Goal: Task Accomplishment & Management: Use online tool/utility

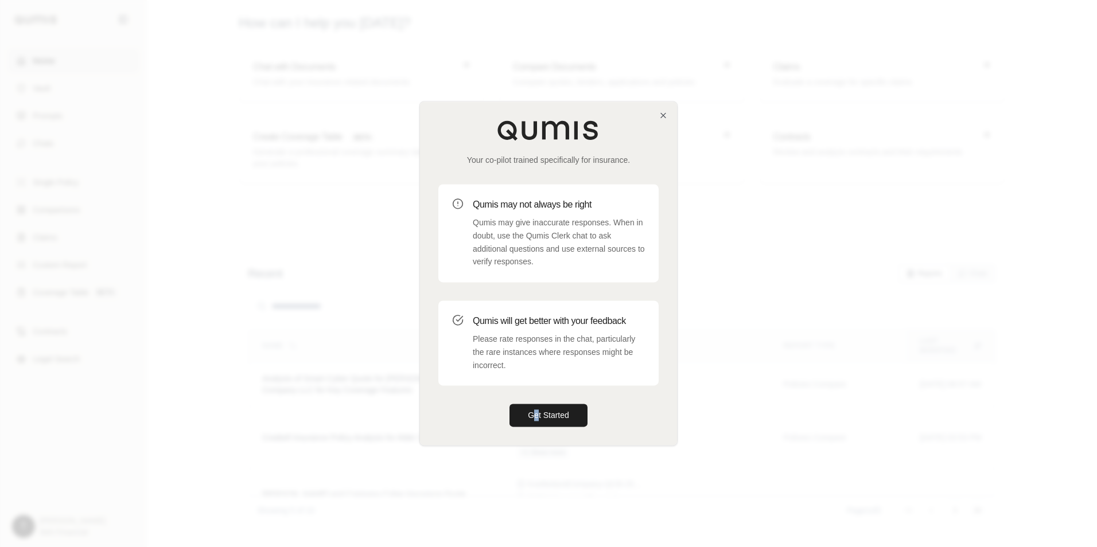
click at [538, 401] on div "Your co-pilot trained specifically for insurance. Qumis may not always be right…" at bounding box center [548, 274] width 257 height 344
drag, startPoint x: 538, startPoint y: 401, endPoint x: 539, endPoint y: 418, distance: 17.3
click at [544, 408] on button "Get Started" at bounding box center [548, 415] width 78 height 23
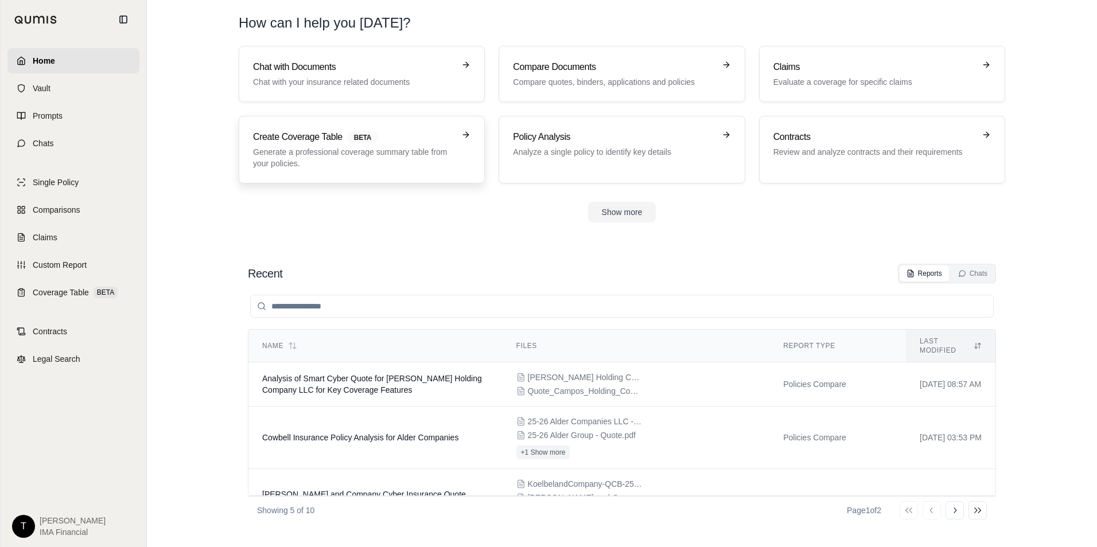
click at [332, 136] on h3 "Create Coverage Table BETA" at bounding box center [353, 137] width 201 height 14
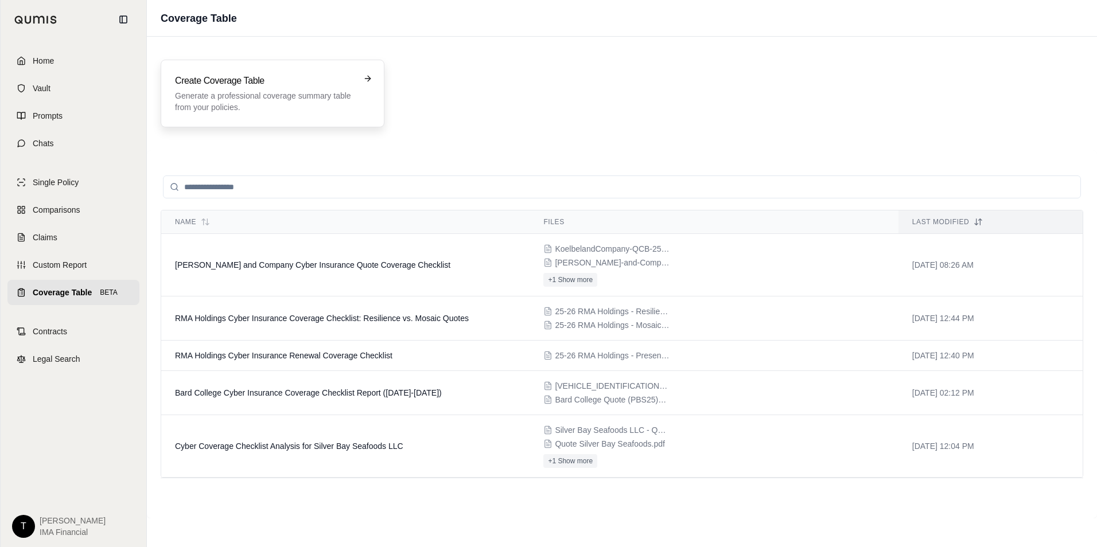
click at [334, 101] on p "Generate a professional coverage summary table from your policies." at bounding box center [264, 101] width 179 height 23
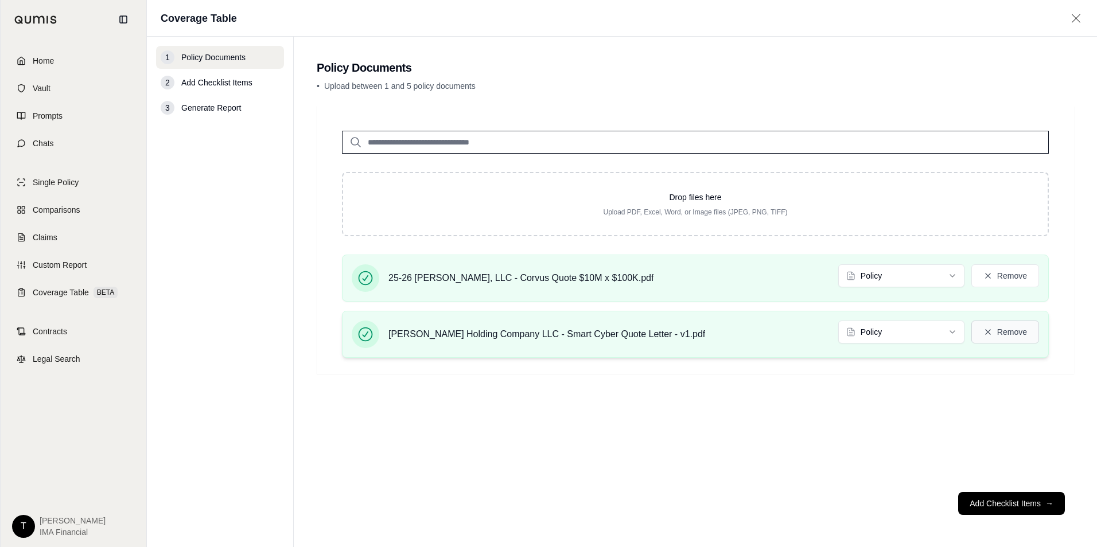
click at [1015, 337] on button "Remove" at bounding box center [1005, 332] width 68 height 23
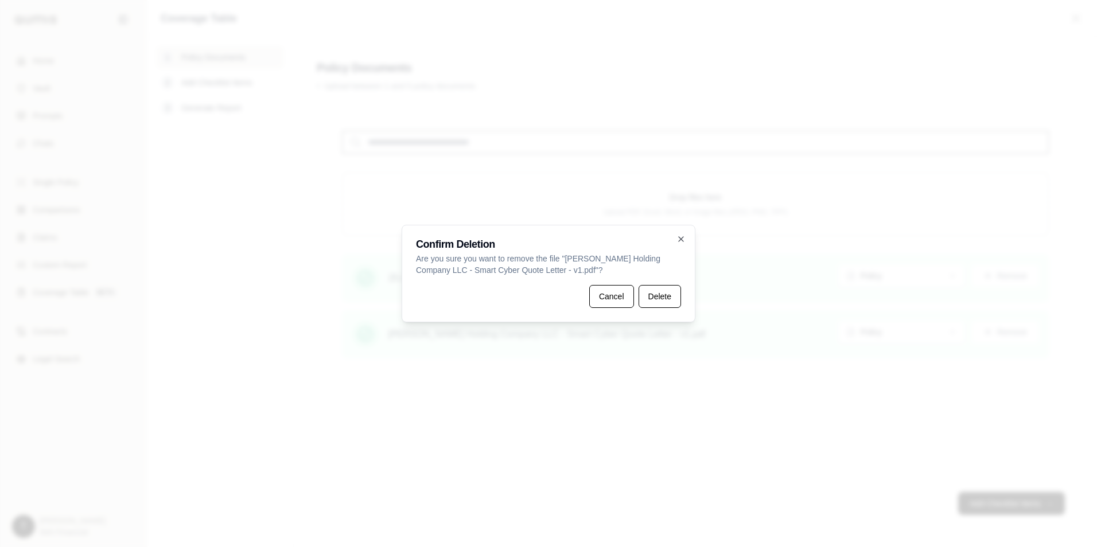
click at [672, 308] on div "Confirm Deletion Are you sure you want to remove the file " [PERSON_NAME] Holdi…" at bounding box center [549, 274] width 294 height 98
click at [675, 297] on button "Delete" at bounding box center [660, 296] width 42 height 23
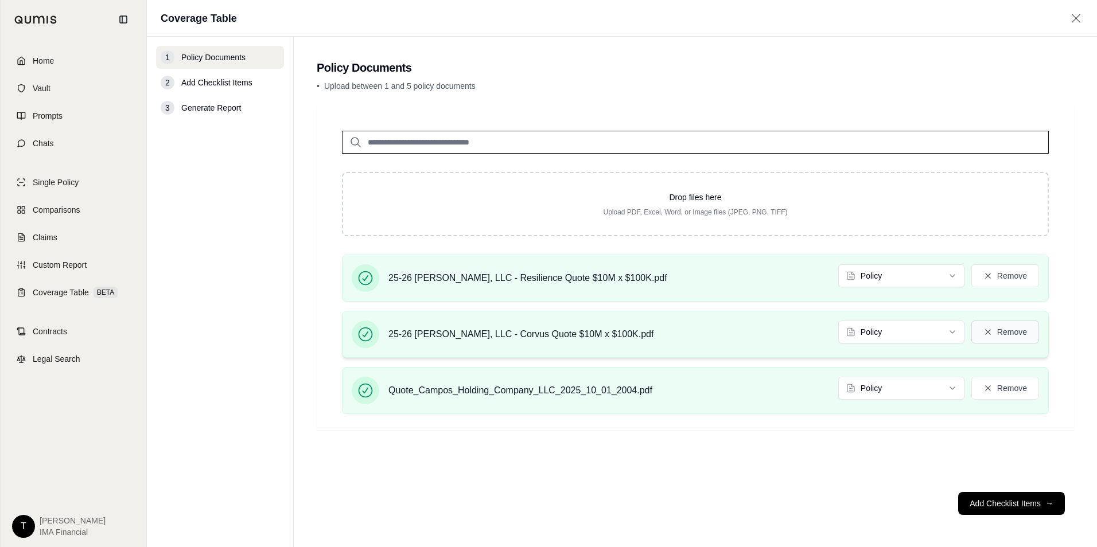
click at [1011, 334] on button "Remove" at bounding box center [1005, 332] width 68 height 23
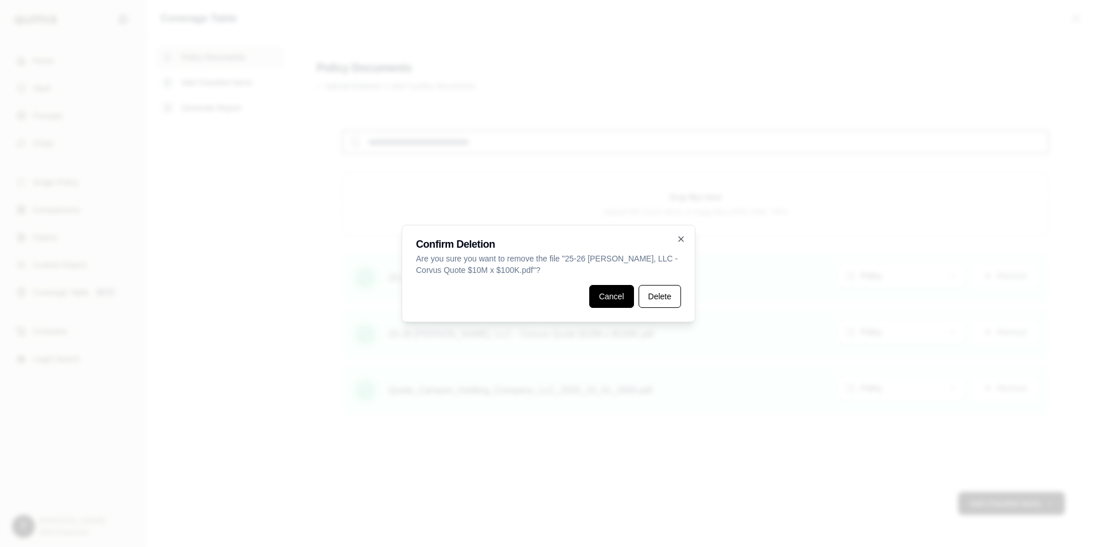
click at [609, 296] on button "Cancel" at bounding box center [611, 296] width 45 height 23
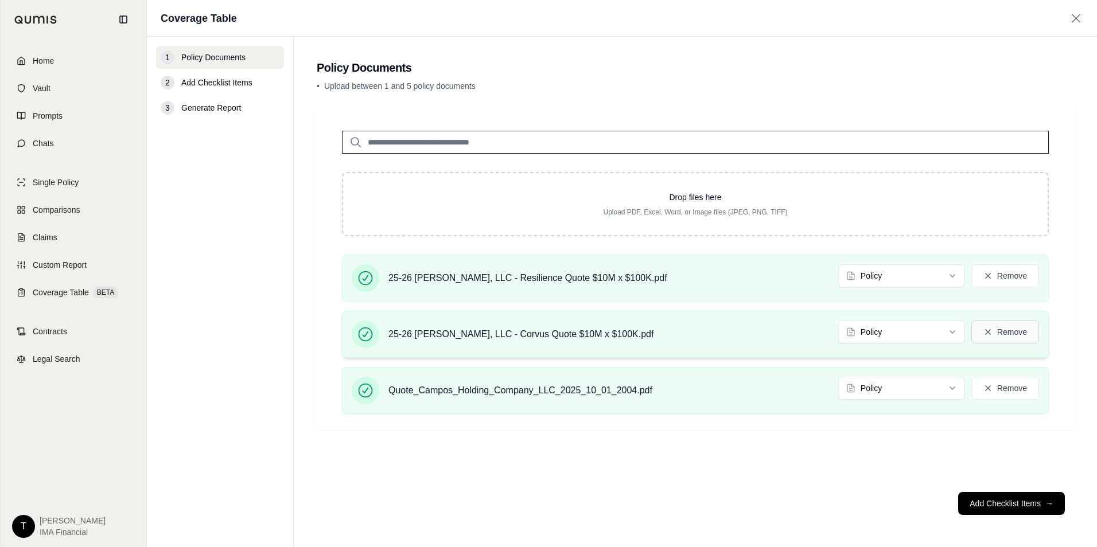
click at [1005, 337] on button "Remove" at bounding box center [1005, 332] width 68 height 23
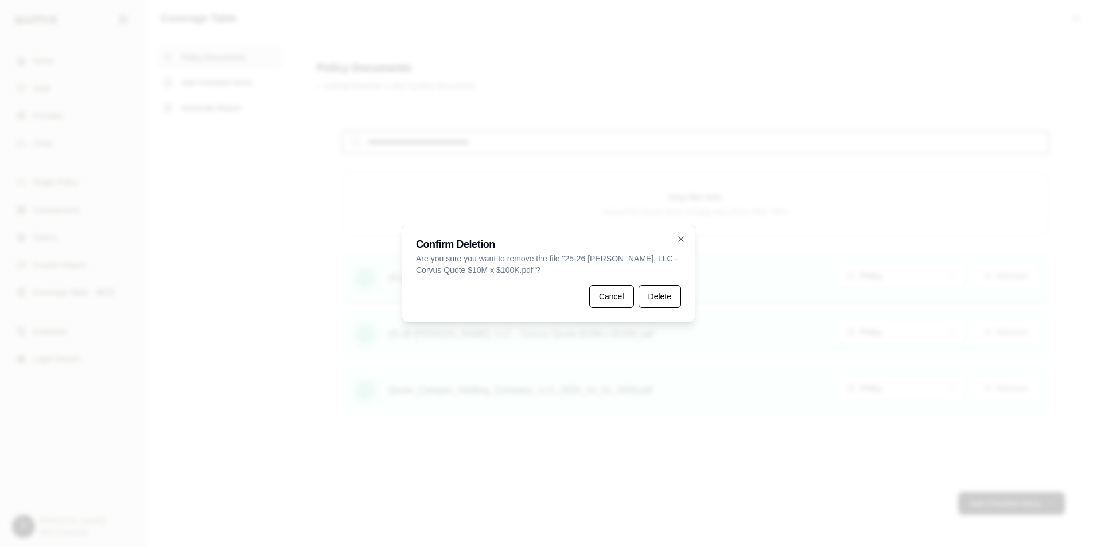
click at [664, 301] on button "Delete" at bounding box center [660, 296] width 42 height 23
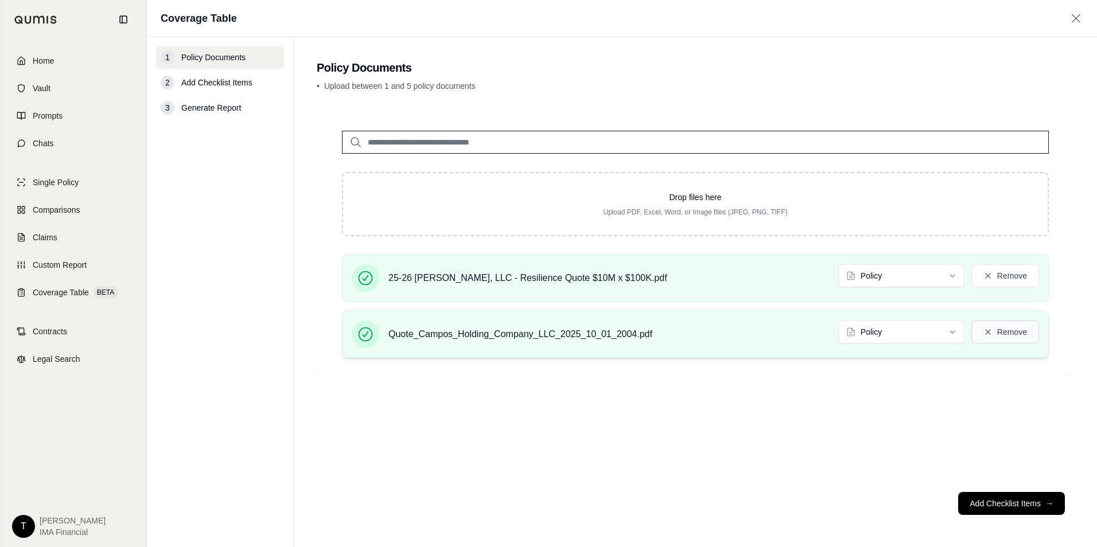
click at [999, 338] on button "Remove" at bounding box center [1005, 332] width 68 height 23
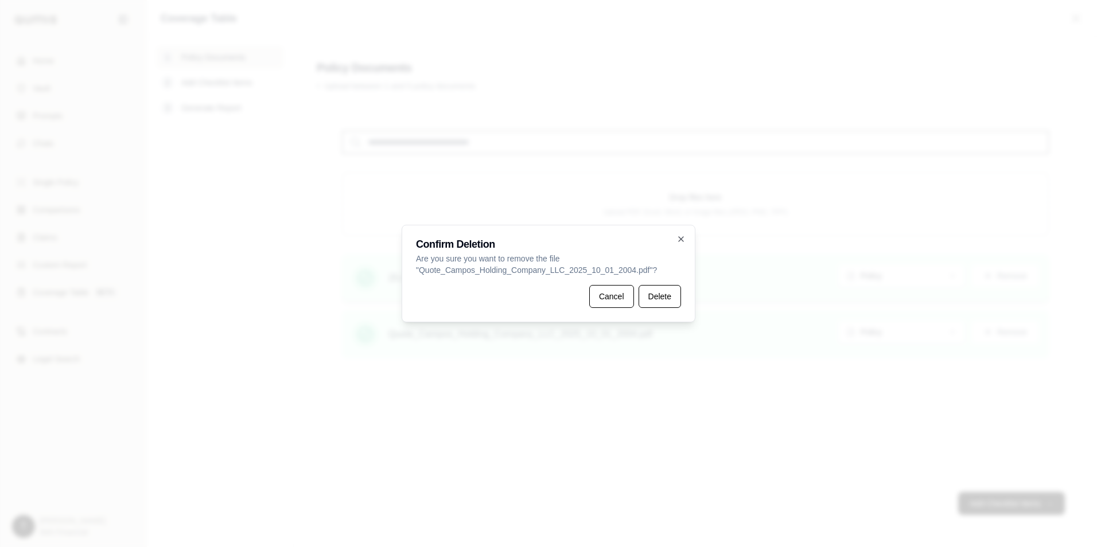
click at [674, 293] on button "Delete" at bounding box center [660, 296] width 42 height 23
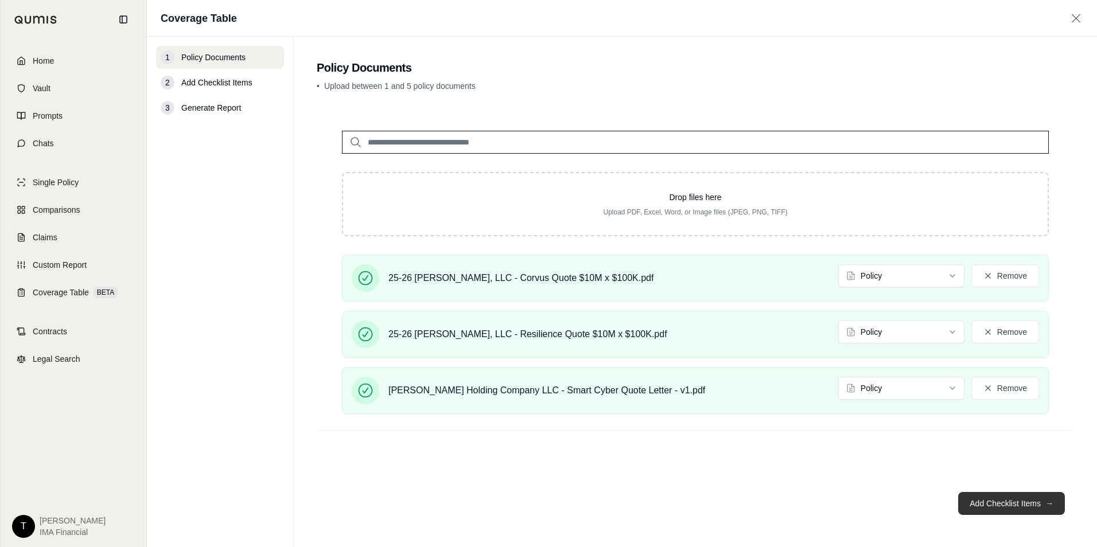
click at [991, 504] on button "Add Checklist Items →" at bounding box center [1011, 503] width 107 height 23
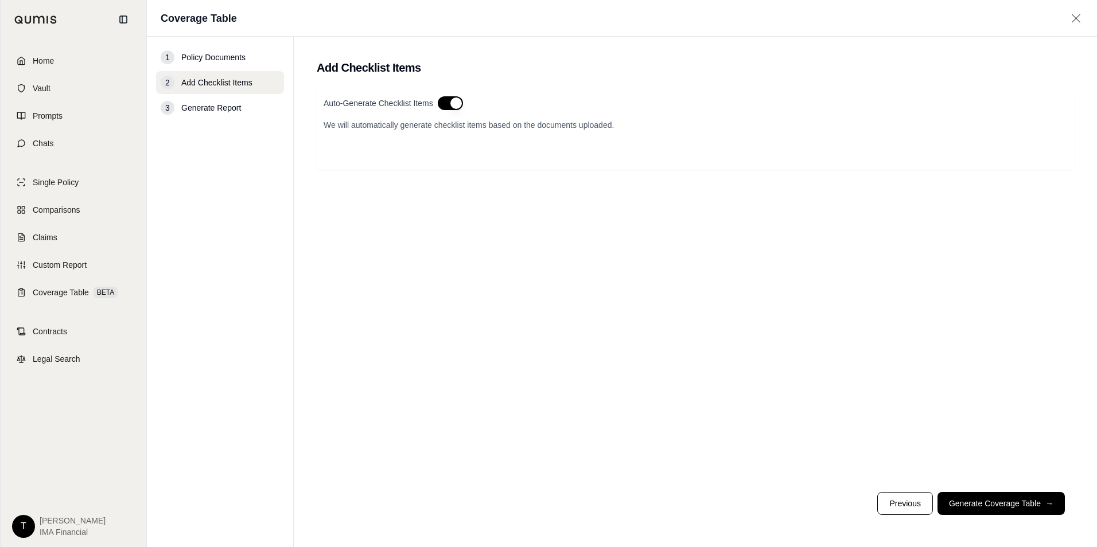
click at [450, 103] on button "button" at bounding box center [450, 103] width 25 height 14
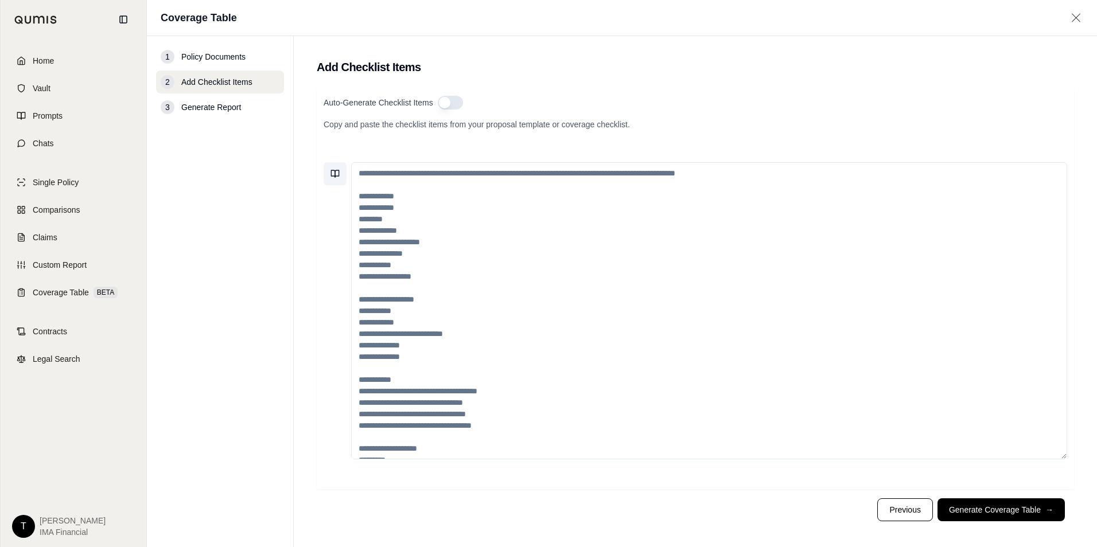
click at [332, 173] on icon at bounding box center [333, 173] width 4 height 7
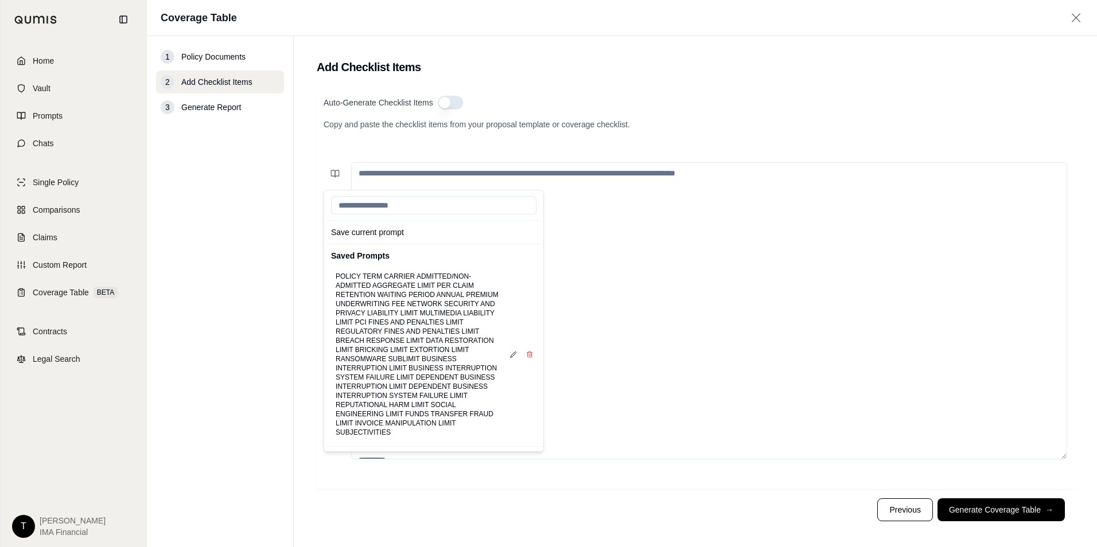
click at [372, 260] on div "Saved Prompts" at bounding box center [433, 256] width 215 height 18
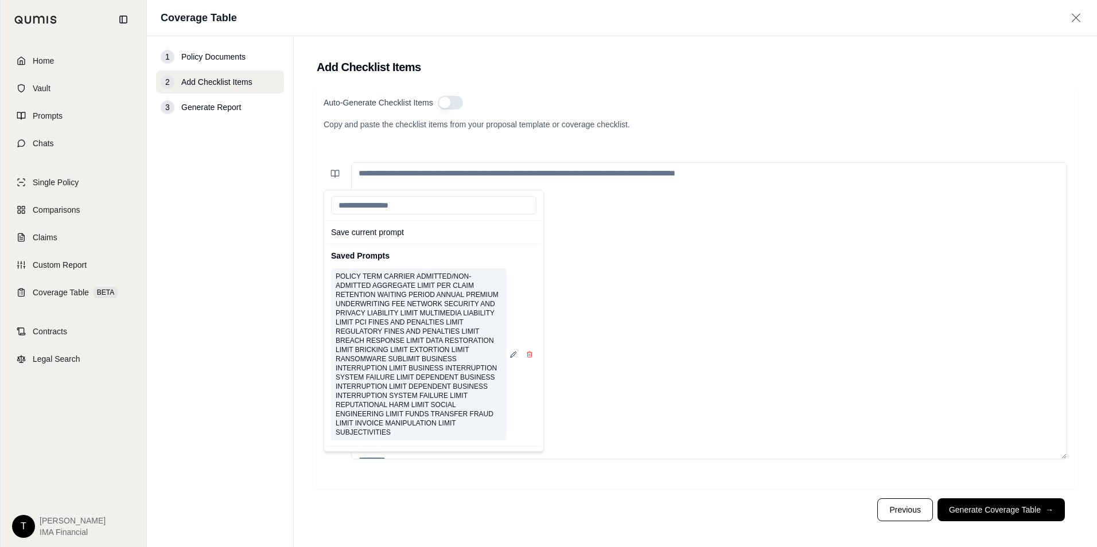
click at [408, 349] on button "POLICY TERM CARRIER ADMITTED/NON-ADMITTED AGGREGATE LIMIT PER CLAIM RETENTION W…" at bounding box center [419, 354] width 176 height 172
type textarea "**********"
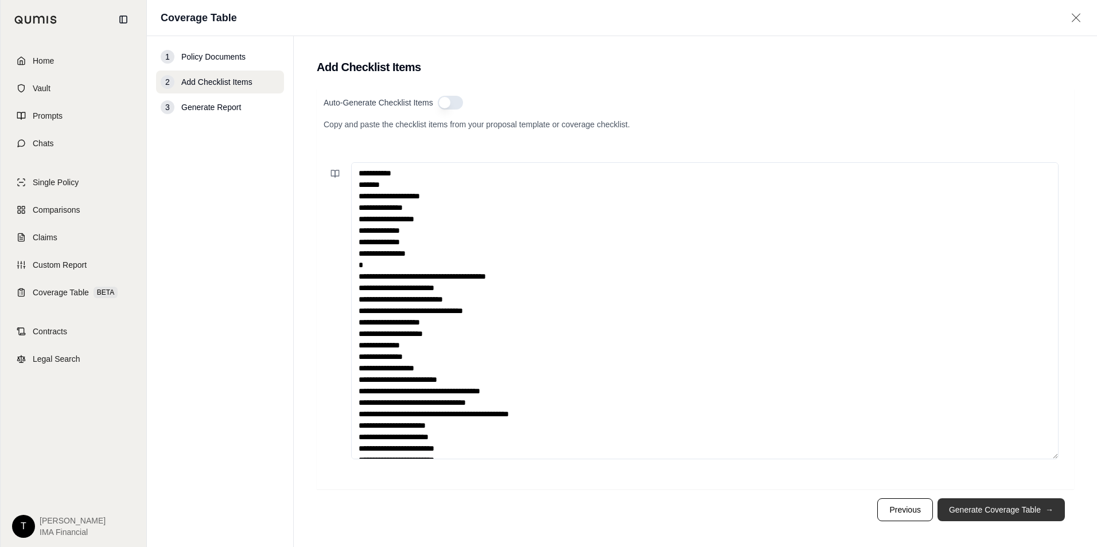
click at [969, 509] on button "Generate Coverage Table →" at bounding box center [1000, 510] width 127 height 23
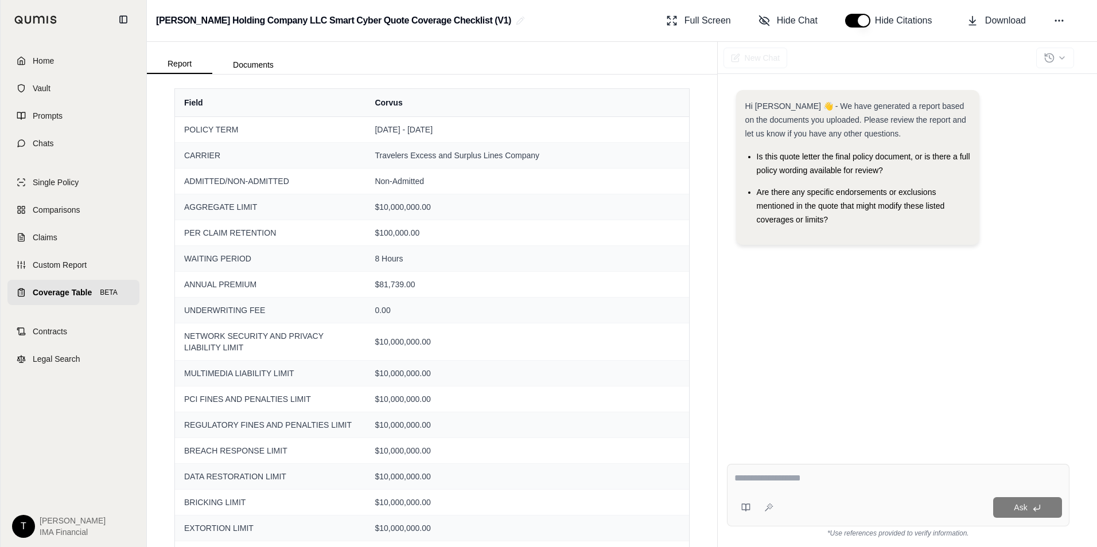
click at [92, 288] on span "Coverage Table" at bounding box center [62, 292] width 59 height 11
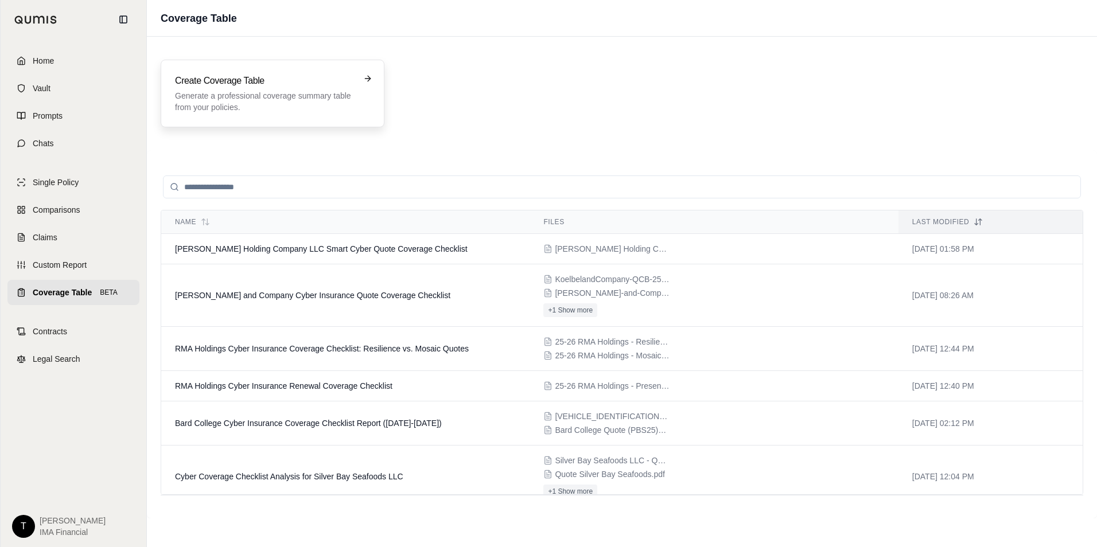
click at [281, 89] on div "Create Coverage Table Generate a professional coverage summary table from your …" at bounding box center [264, 93] width 179 height 39
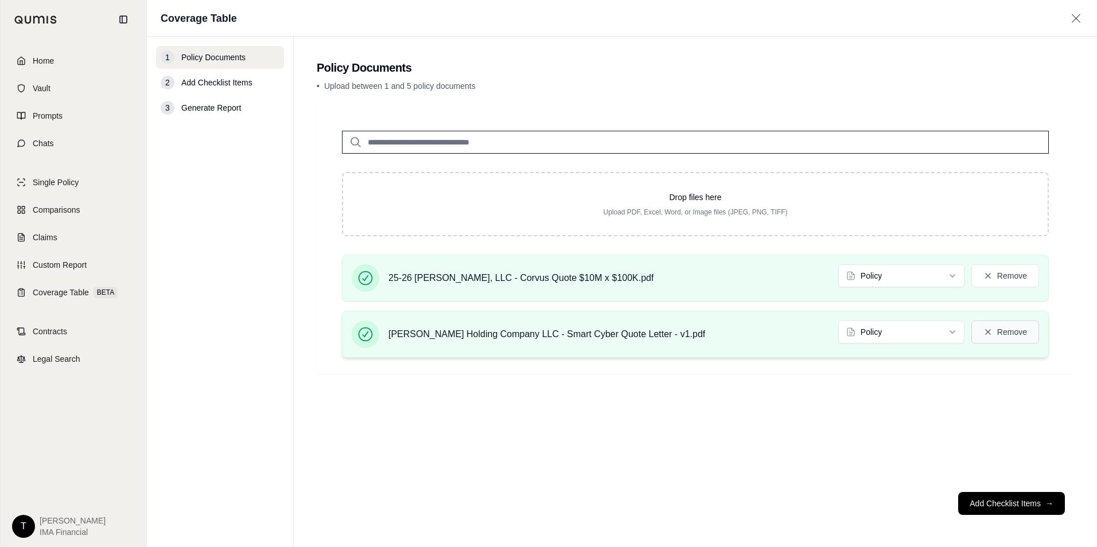
click at [992, 328] on icon at bounding box center [987, 332] width 9 height 9
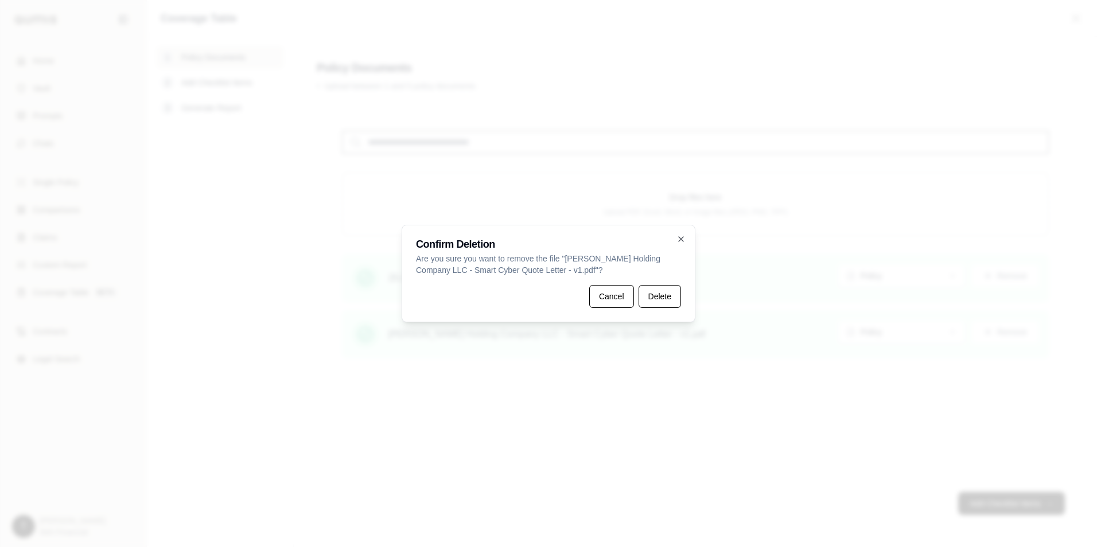
click at [644, 302] on button "Delete" at bounding box center [660, 296] width 42 height 23
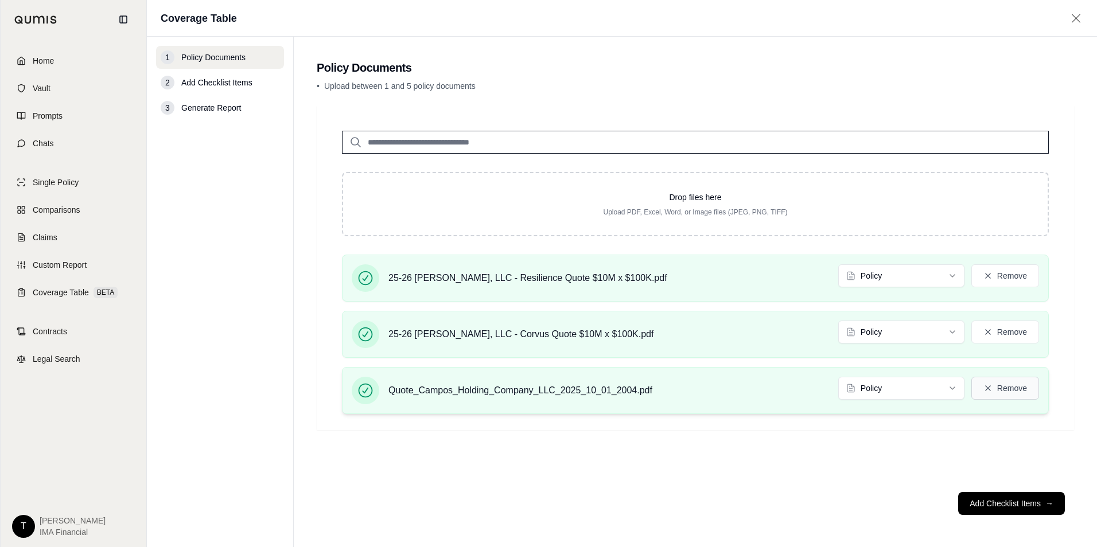
click at [1011, 394] on button "Remove" at bounding box center [1005, 388] width 68 height 23
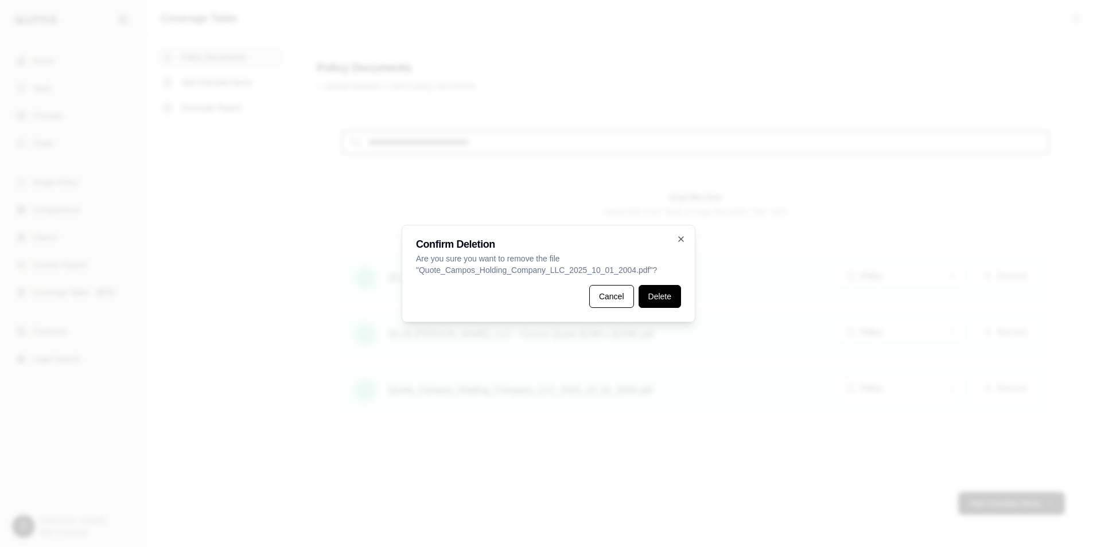
click at [661, 297] on button "Delete" at bounding box center [660, 296] width 42 height 23
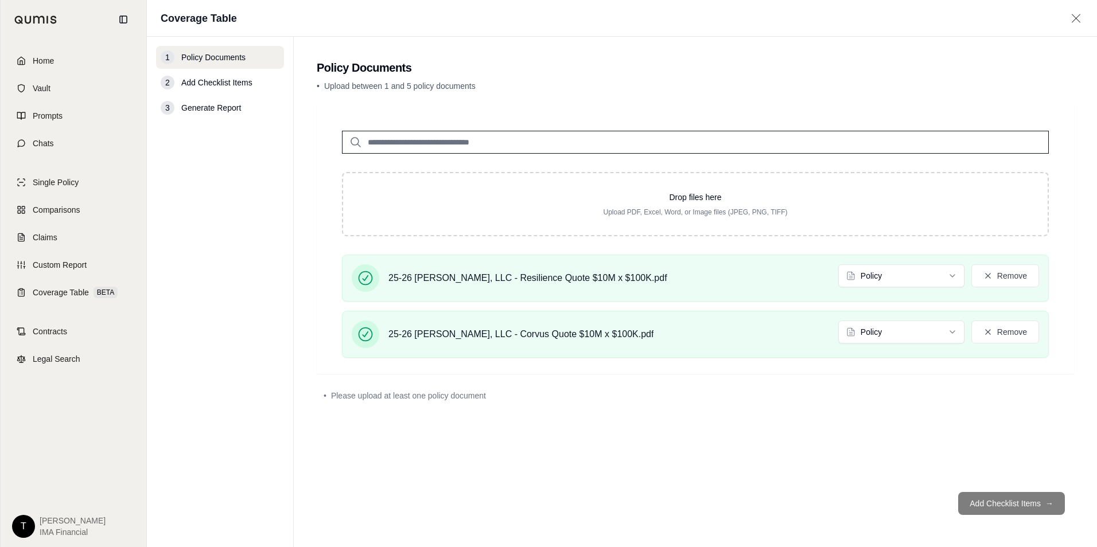
click at [997, 504] on footer "Add Checklist Items →" at bounding box center [695, 503] width 757 height 41
click at [854, 332] on html "Home Vault Prompts Chats Single Policy Comparisons Claims Custom Report Coverag…" at bounding box center [548, 273] width 1097 height 547
click at [1001, 471] on div "Drop files here Upload PDF, Excel, Word, or Image files (JPEG, PNG, TIFF) 25-26…" at bounding box center [695, 295] width 757 height 378
click at [1005, 515] on footer "Add Checklist Items →" at bounding box center [695, 503] width 757 height 41
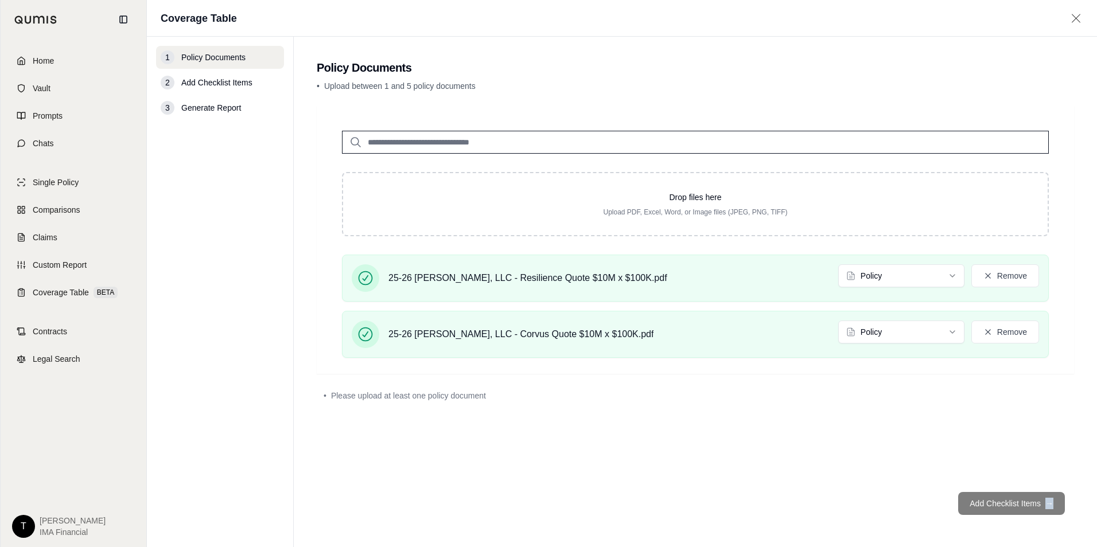
click at [1005, 515] on footer "Add Checklist Items →" at bounding box center [695, 503] width 757 height 41
drag, startPoint x: 1005, startPoint y: 515, endPoint x: 994, endPoint y: 505, distance: 15.1
click at [994, 505] on footer "Add Checklist Items →" at bounding box center [695, 503] width 757 height 41
click at [993, 337] on button "Remove" at bounding box center [1005, 332] width 68 height 23
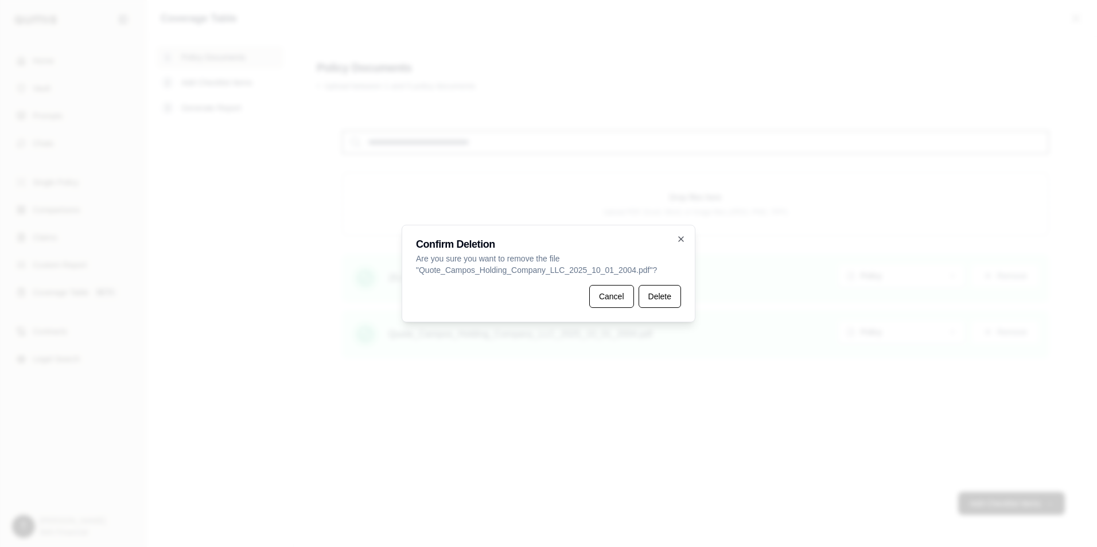
click at [620, 306] on button "Cancel" at bounding box center [611, 296] width 45 height 23
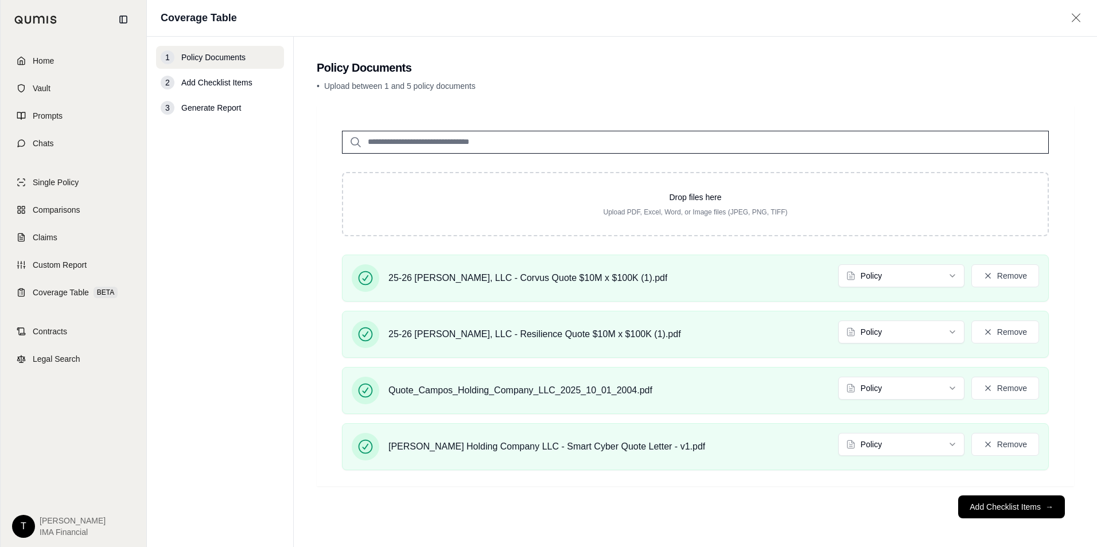
click at [1075, 20] on icon at bounding box center [1076, 18] width 9 height 9
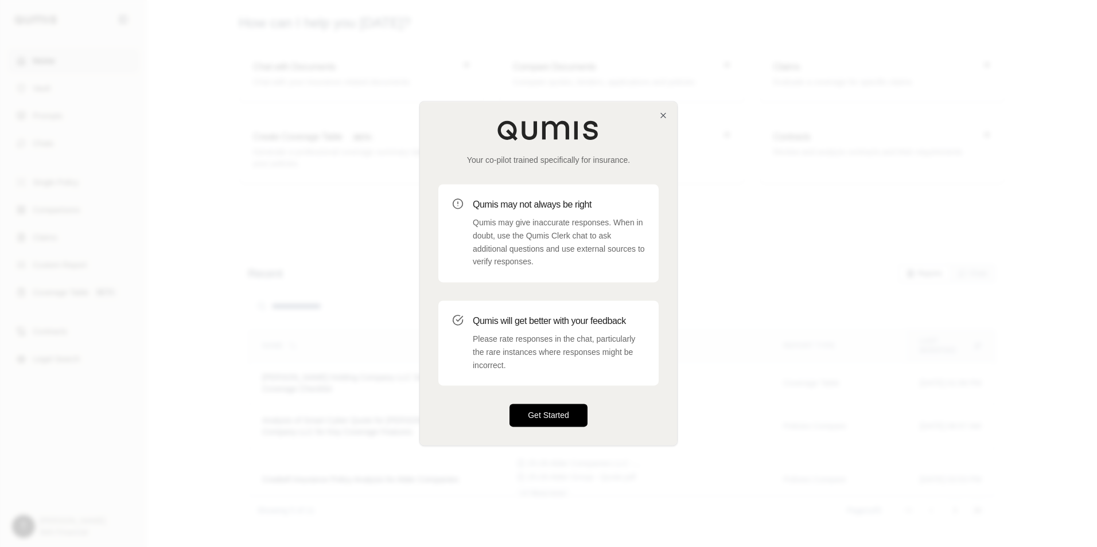
click at [537, 410] on button "Get Started" at bounding box center [548, 415] width 78 height 23
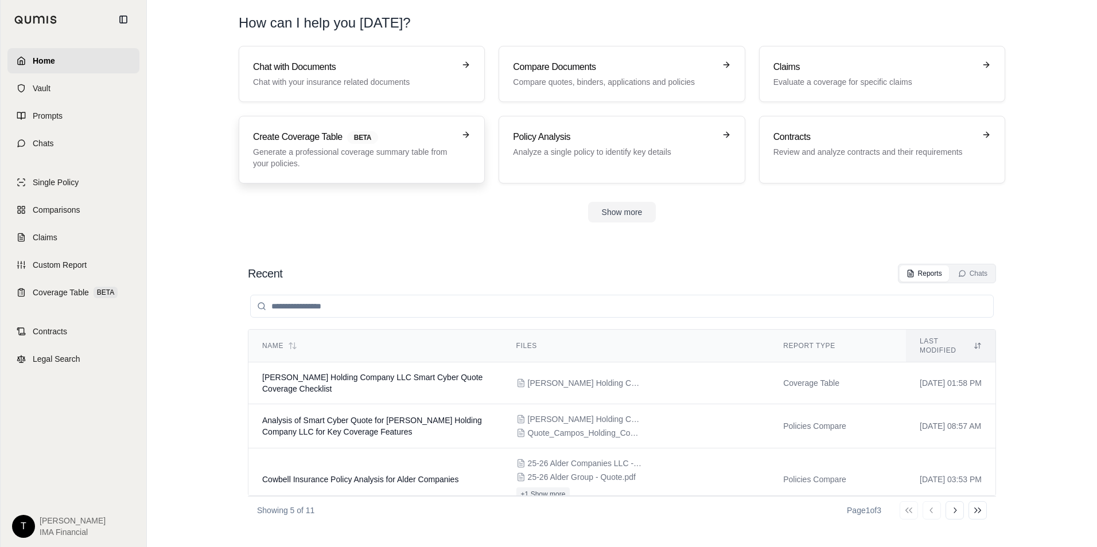
click at [396, 138] on h3 "Create Coverage Table BETA" at bounding box center [353, 137] width 201 height 14
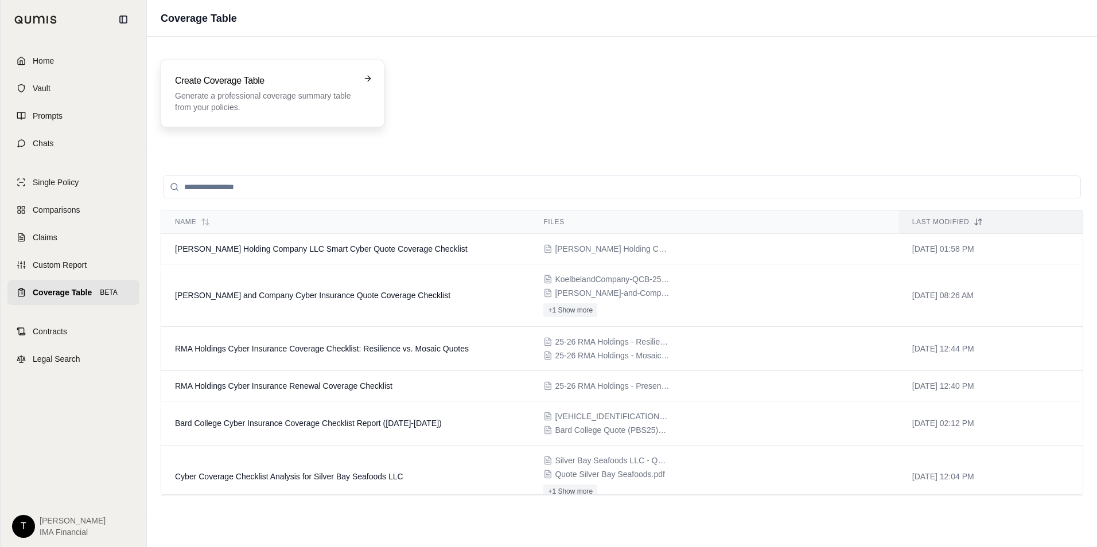
click at [338, 108] on p "Generate a professional coverage summary table from your policies." at bounding box center [264, 101] width 179 height 23
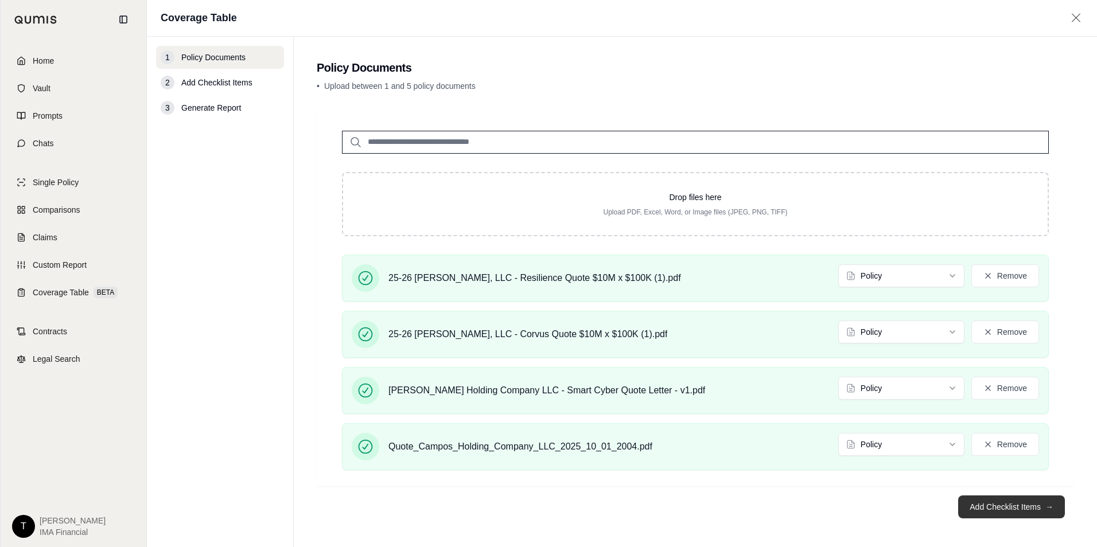
click at [993, 503] on button "Add Checklist Items →" at bounding box center [1011, 507] width 107 height 23
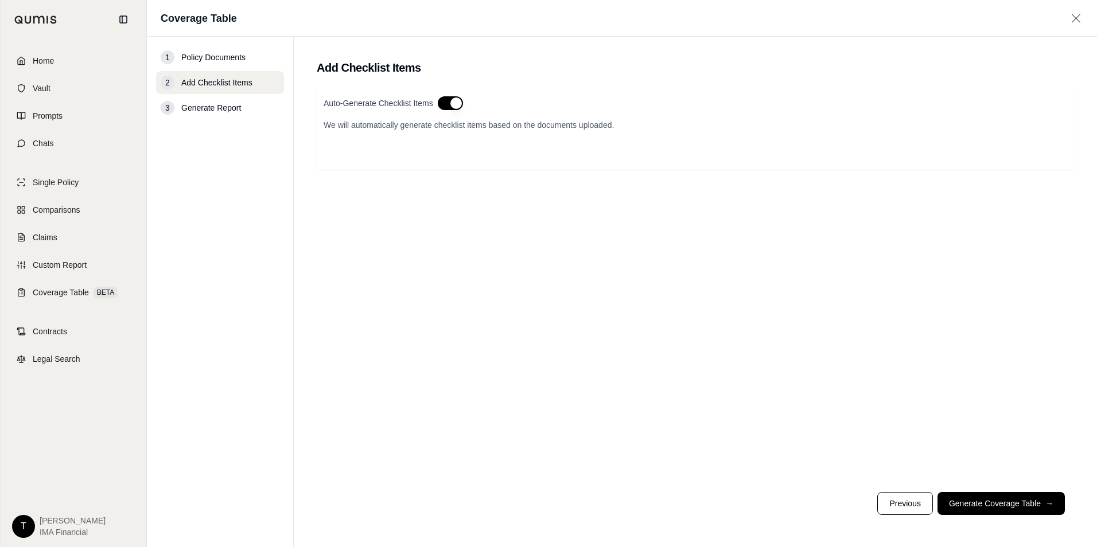
click at [1007, 515] on button "Generate Coverage Table →" at bounding box center [1000, 503] width 127 height 23
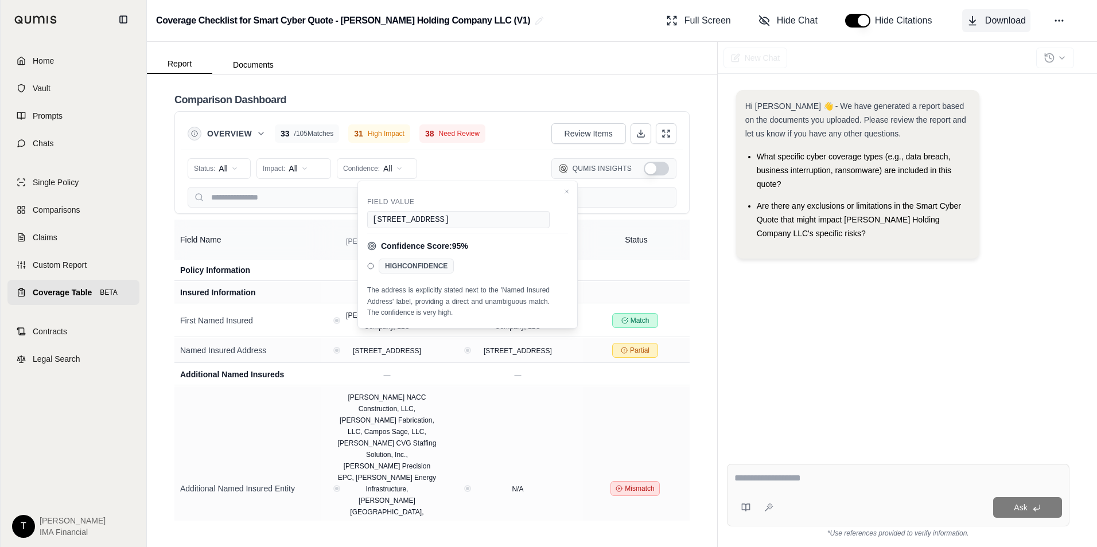
click at [969, 24] on icon at bounding box center [972, 20] width 11 height 11
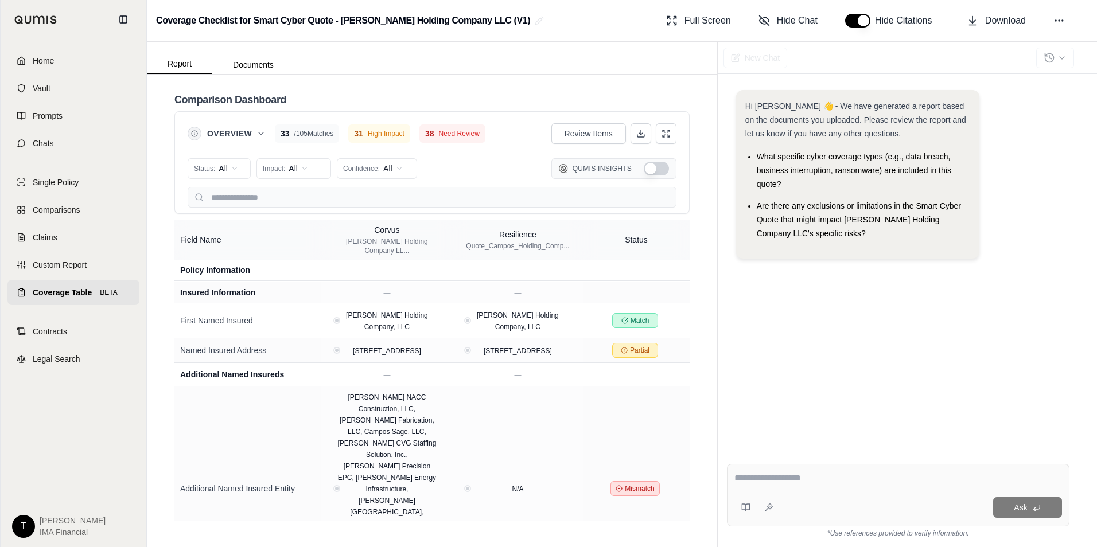
click at [691, 286] on div "Comparison Dashboard Overview 33 / 105 Matches 31 High Impact 38 Need Review Re…" at bounding box center [432, 311] width 570 height 473
